Goal: Navigation & Orientation: Find specific page/section

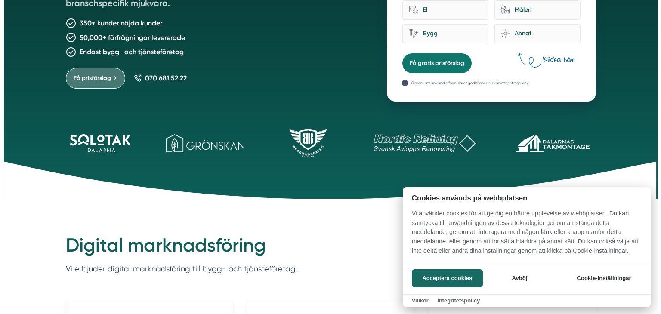
scroll to position [258, 0]
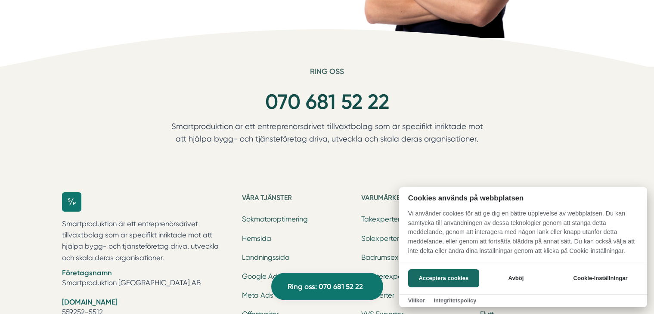
scroll to position [2595, 0]
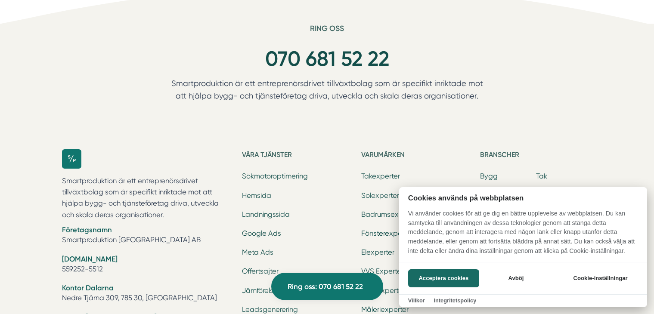
click at [493, 164] on div at bounding box center [327, 157] width 654 height 314
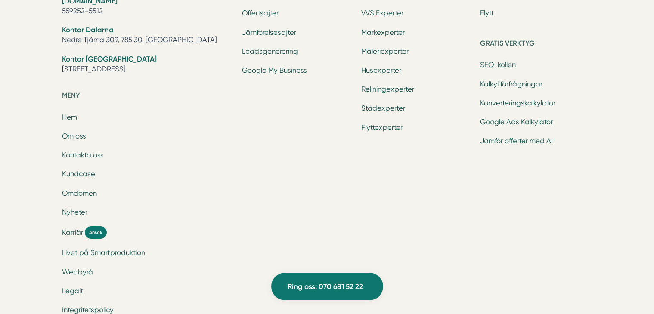
scroll to position [2872, 0]
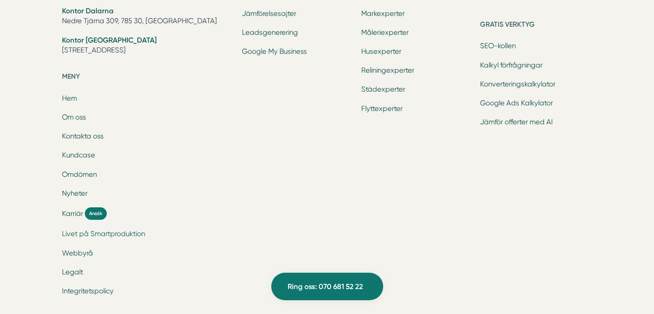
click at [114, 230] on link "Livet på Smartproduktion" at bounding box center [103, 234] width 83 height 8
